Goal: Task Accomplishment & Management: Manage account settings

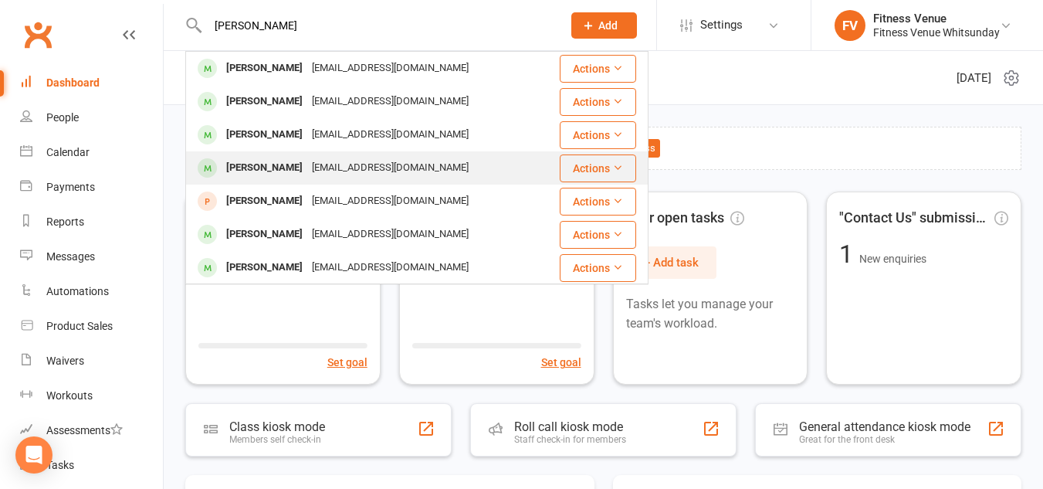
type input "[PERSON_NAME]"
click at [276, 159] on div "[PERSON_NAME]" at bounding box center [265, 168] width 86 height 22
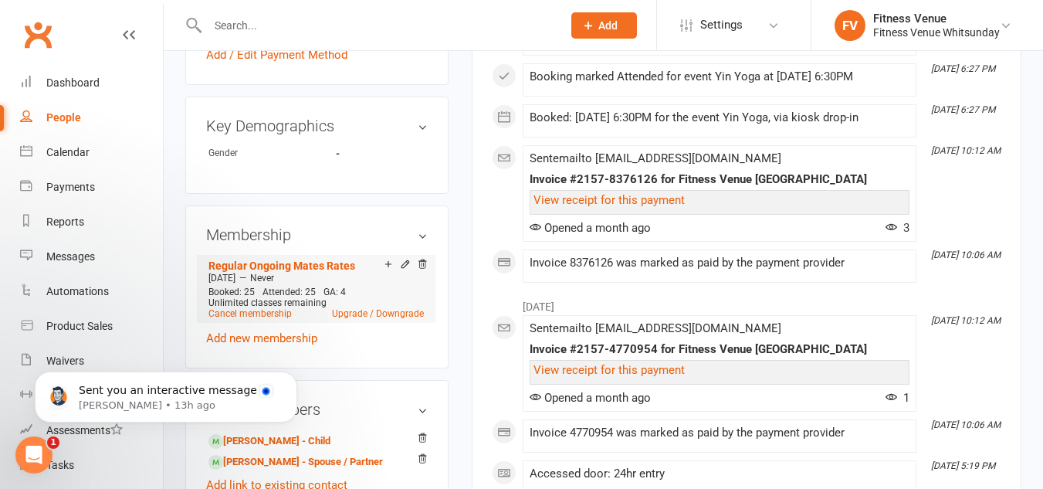
scroll to position [695, 0]
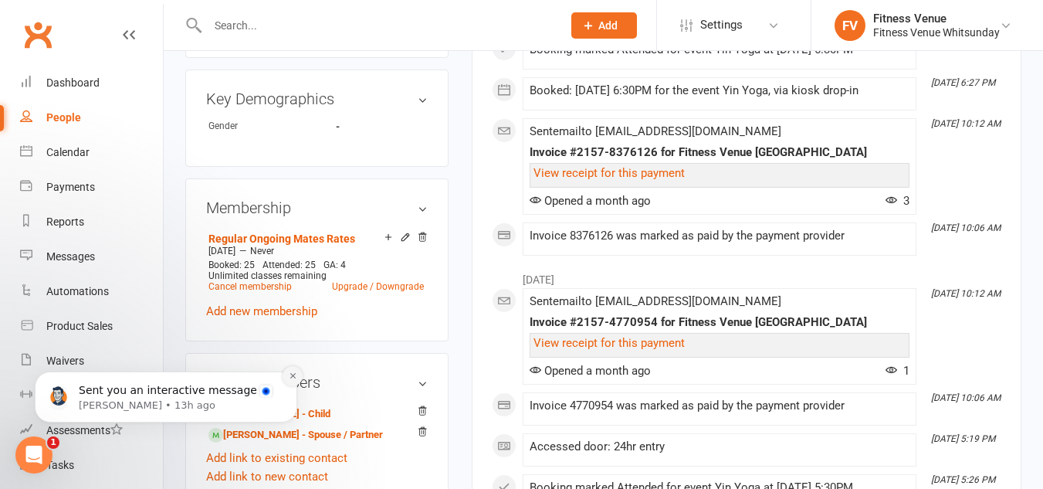
click at [291, 374] on icon "Dismiss notification" at bounding box center [293, 375] width 8 height 8
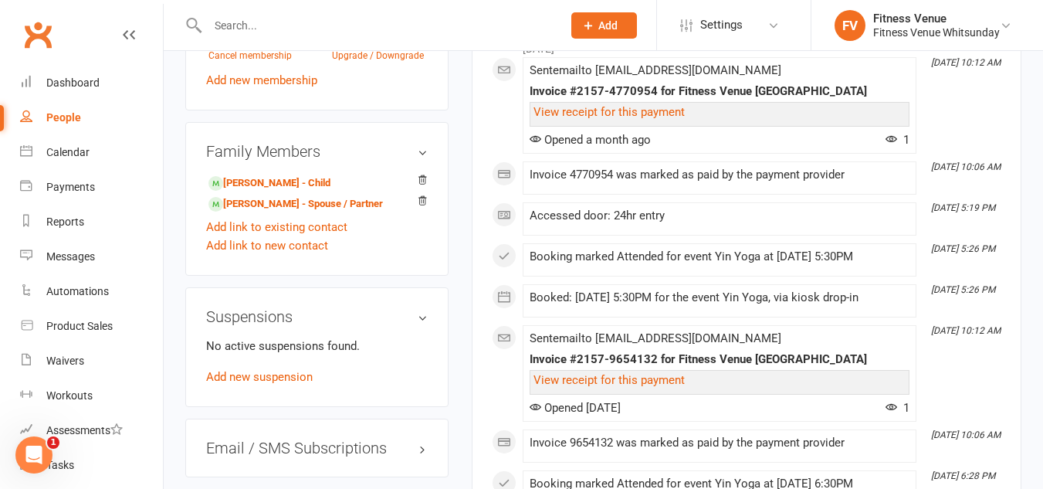
scroll to position [926, 0]
click at [279, 376] on link "Add new suspension" at bounding box center [259, 376] width 107 height 14
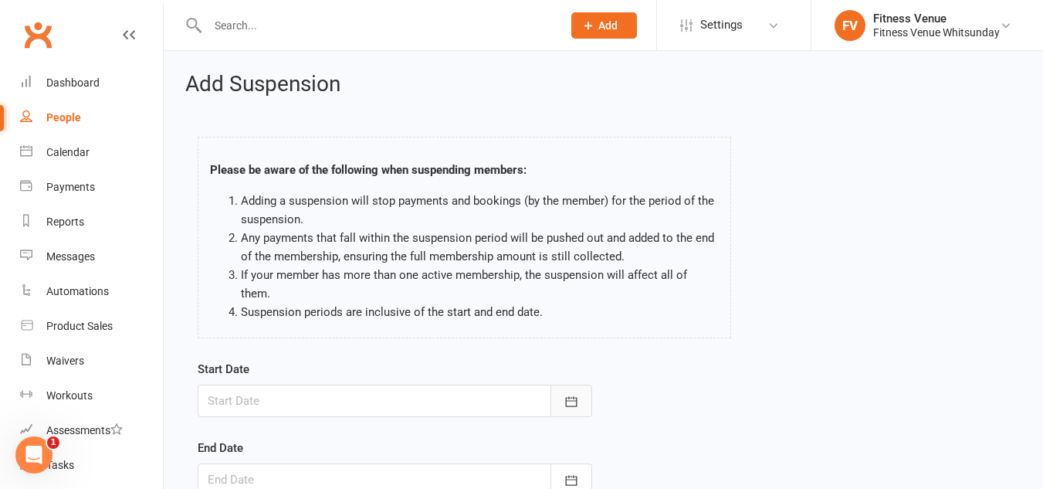
click at [564, 394] on icon "button" at bounding box center [571, 401] width 15 height 15
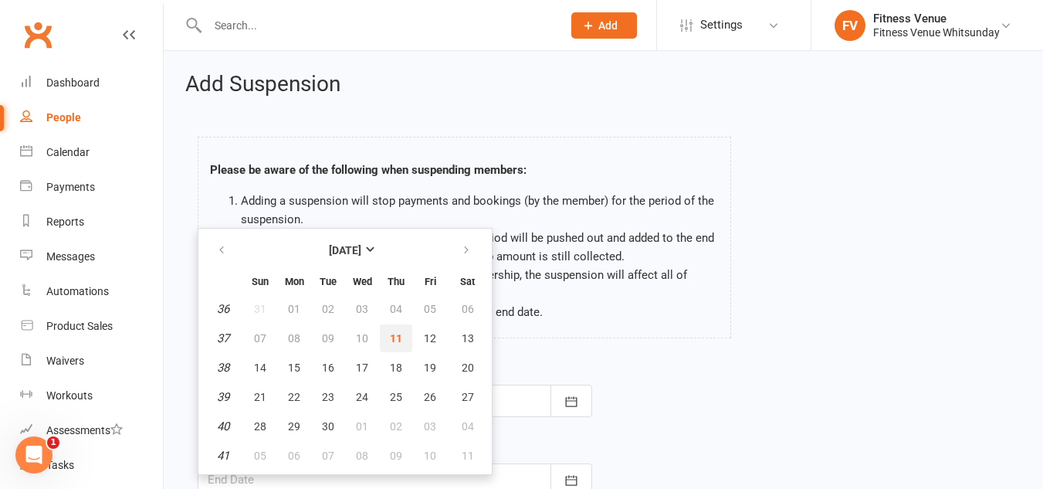
click at [401, 332] on span "11" at bounding box center [396, 338] width 12 height 12
type input "[DATE]"
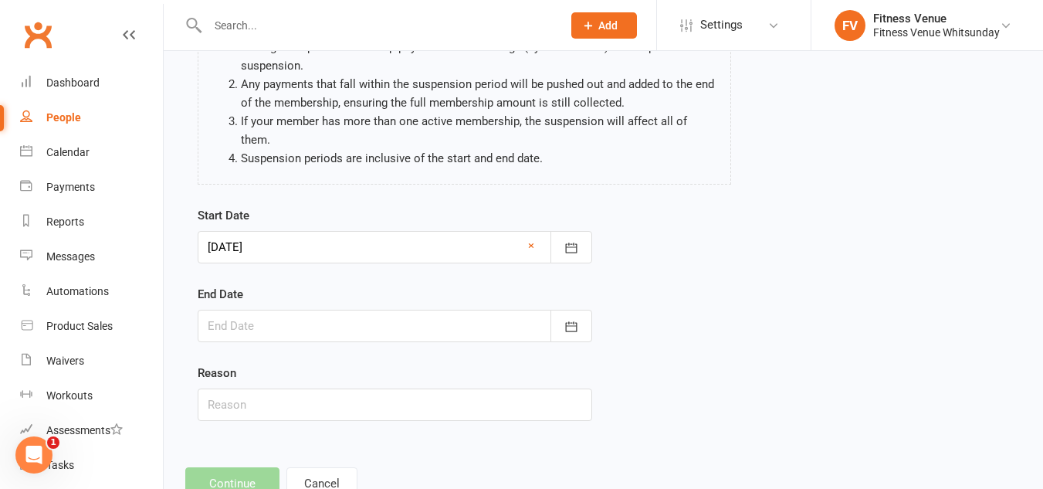
scroll to position [154, 0]
click at [572, 318] on icon "button" at bounding box center [571, 325] width 15 height 15
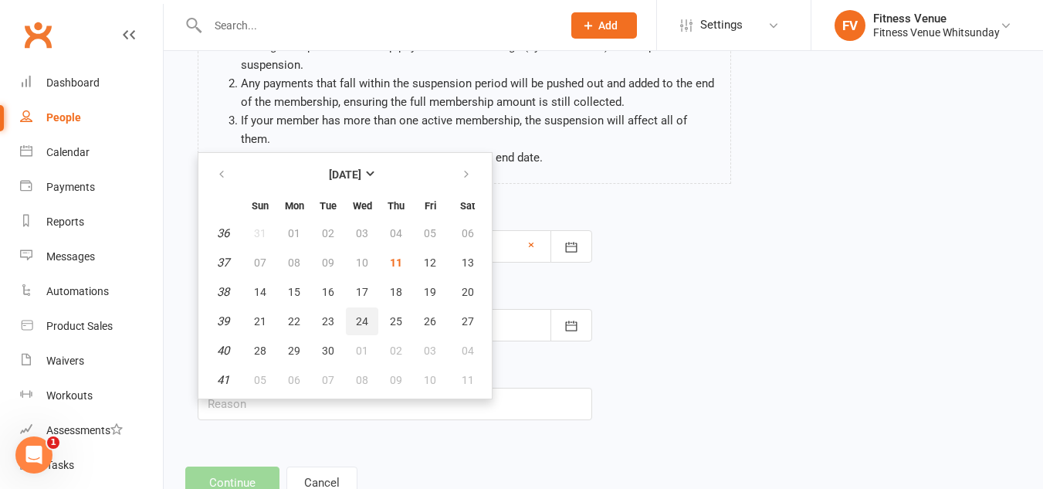
click at [356, 307] on button "24" at bounding box center [362, 321] width 32 height 28
type input "[DATE]"
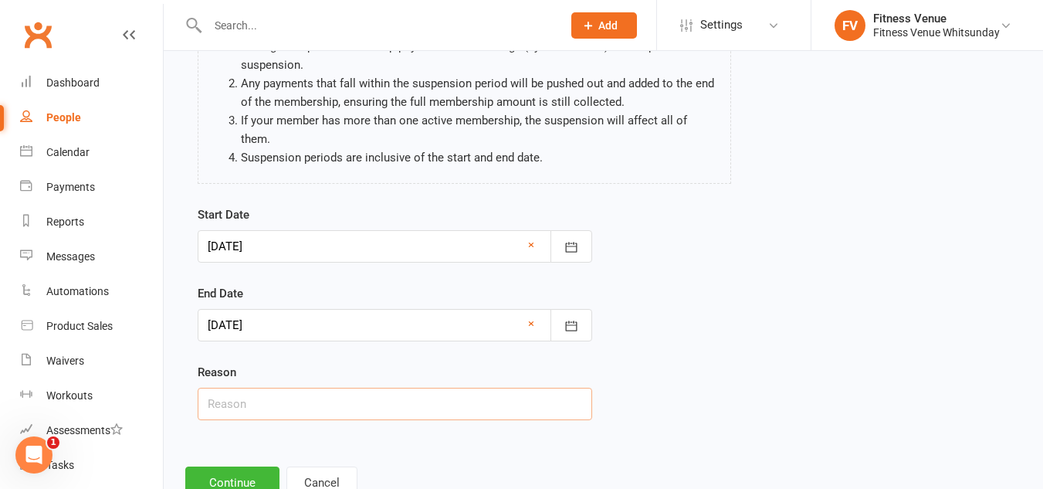
click at [298, 388] on input "text" at bounding box center [395, 404] width 394 height 32
type input "Email request"
click at [246, 466] on button "Continue" at bounding box center [232, 482] width 94 height 32
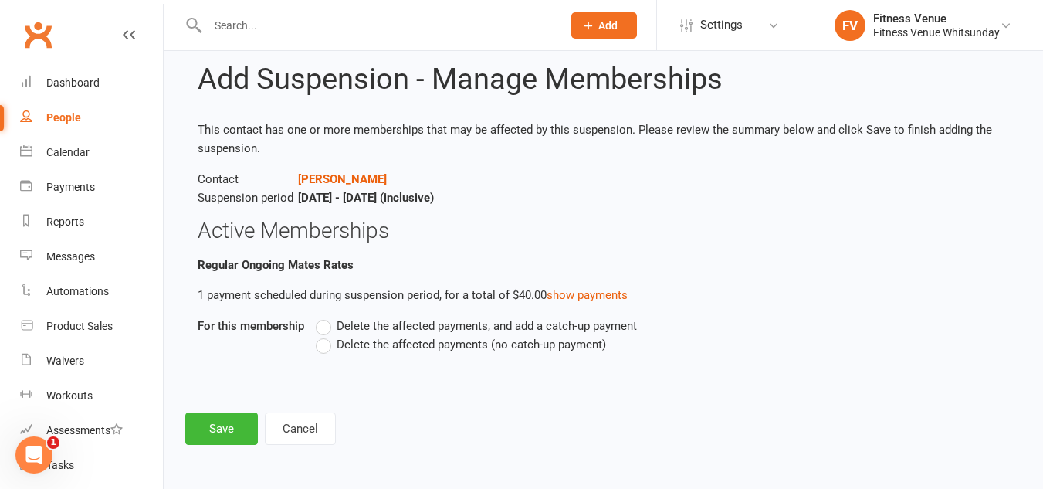
scroll to position [0, 0]
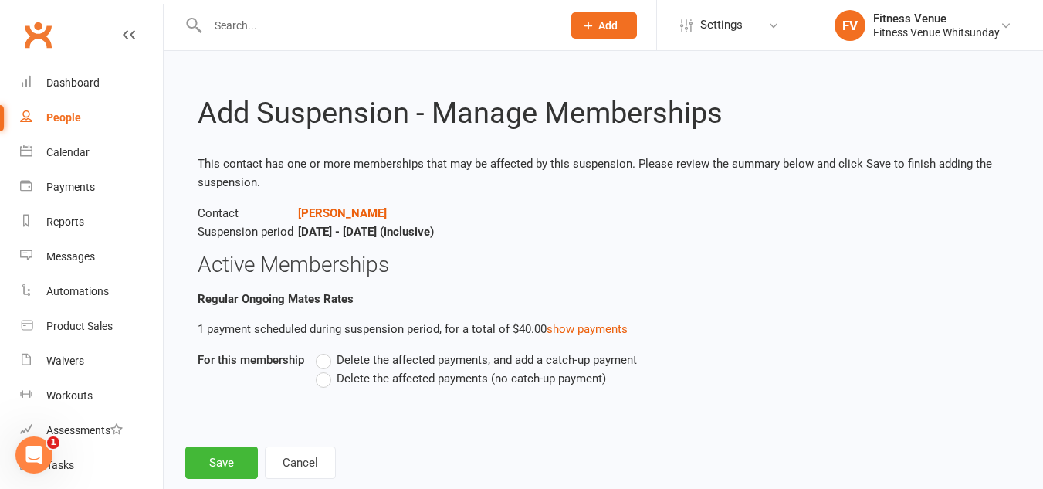
click at [331, 372] on label "Delete the affected payments (no catch-up payment)" at bounding box center [461, 378] width 290 height 19
click at [326, 369] on input "Delete the affected payments (no catch-up payment)" at bounding box center [321, 369] width 10 height 0
click at [232, 459] on button "Save" at bounding box center [221, 462] width 73 height 32
